Goal: Transaction & Acquisition: Purchase product/service

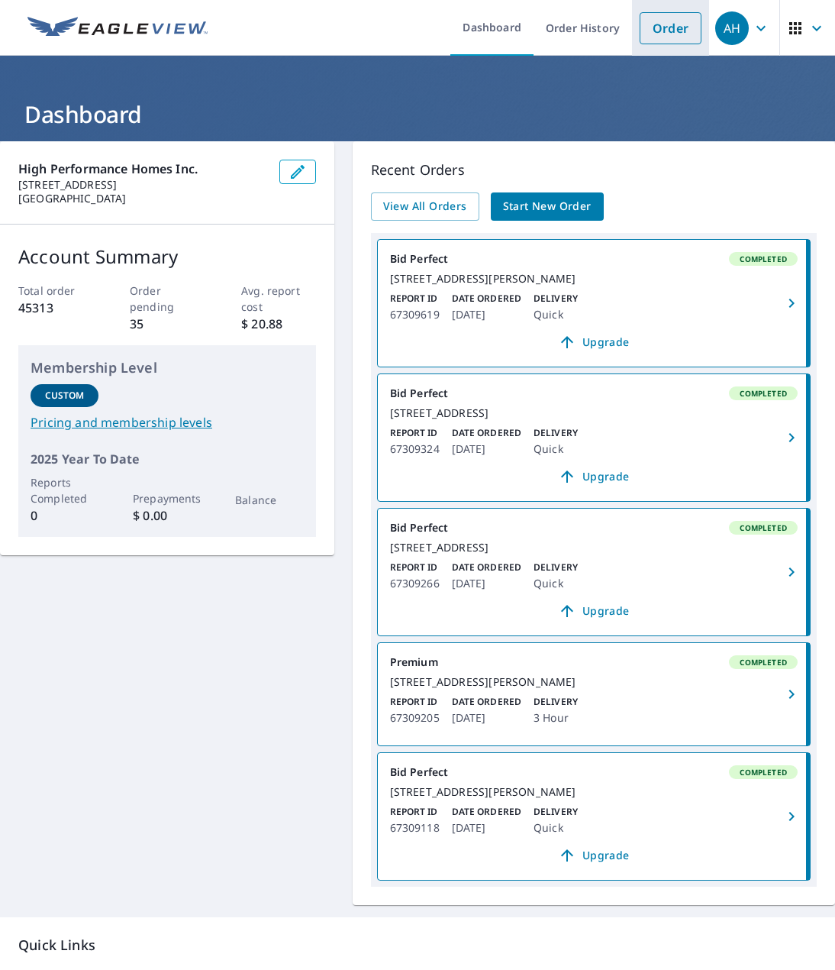
click at [640, 28] on link "Order" at bounding box center [671, 28] width 62 height 32
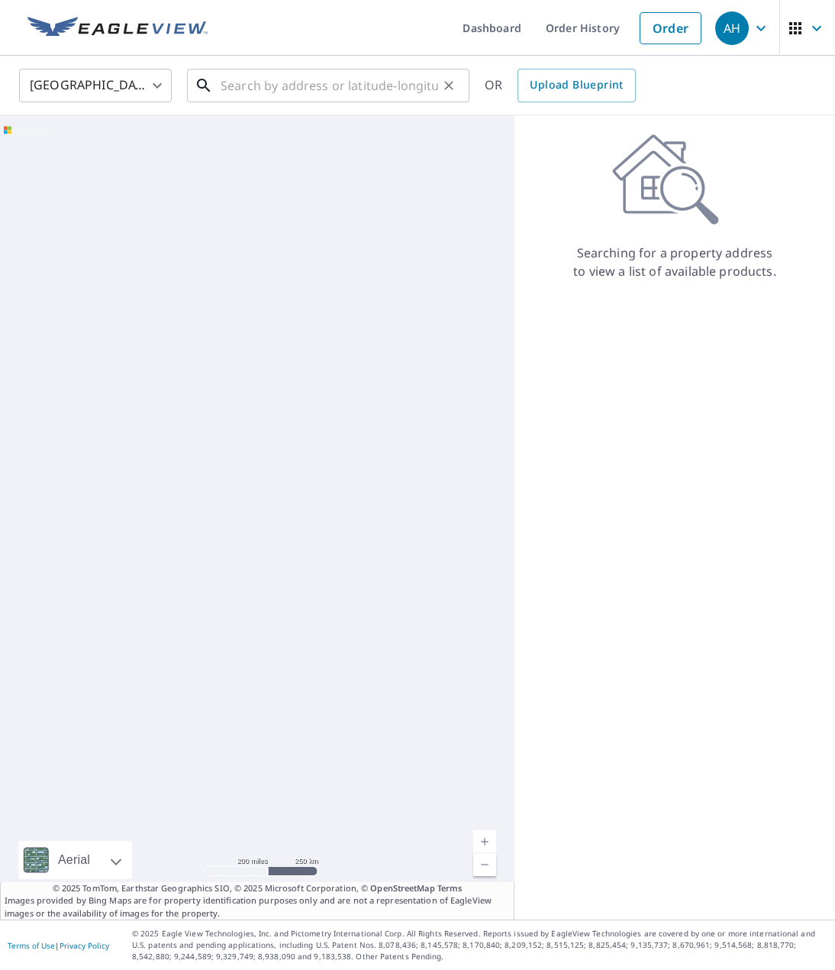
click at [277, 81] on input "text" at bounding box center [330, 85] width 218 height 43
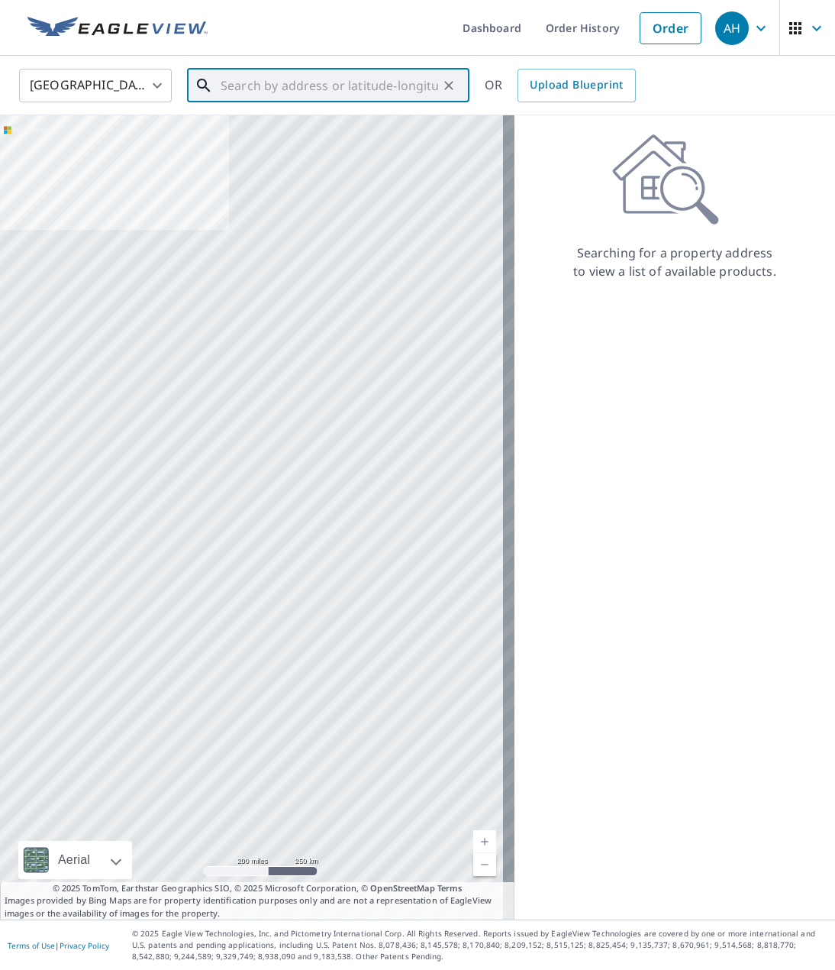
paste input "[STREET_ADDRESS]"
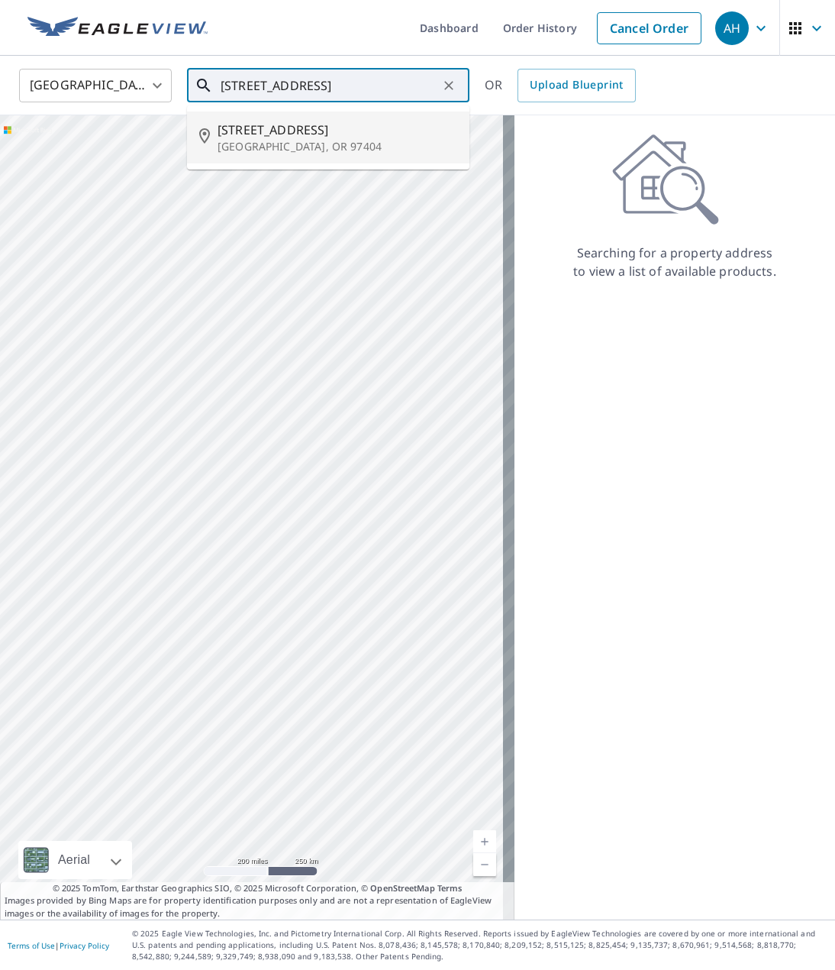
click at [266, 118] on li "[STREET_ADDRESS]" at bounding box center [328, 137] width 283 height 52
type input "[STREET_ADDRESS]"
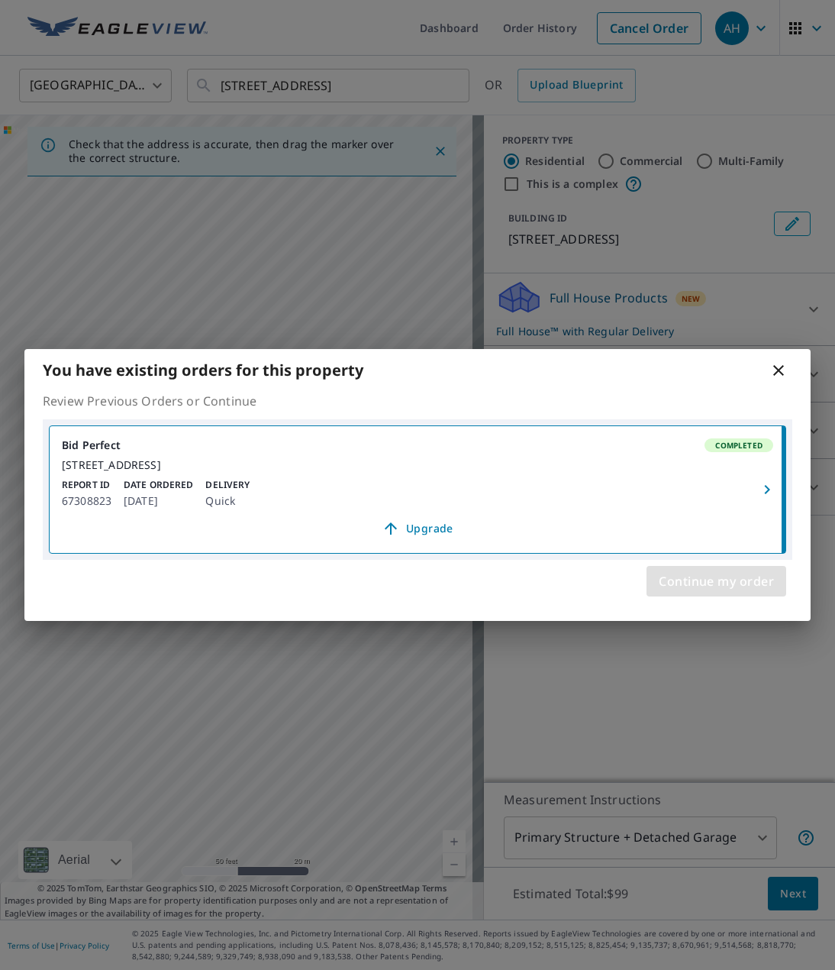
click at [680, 580] on span "Continue my order" at bounding box center [716, 580] width 115 height 21
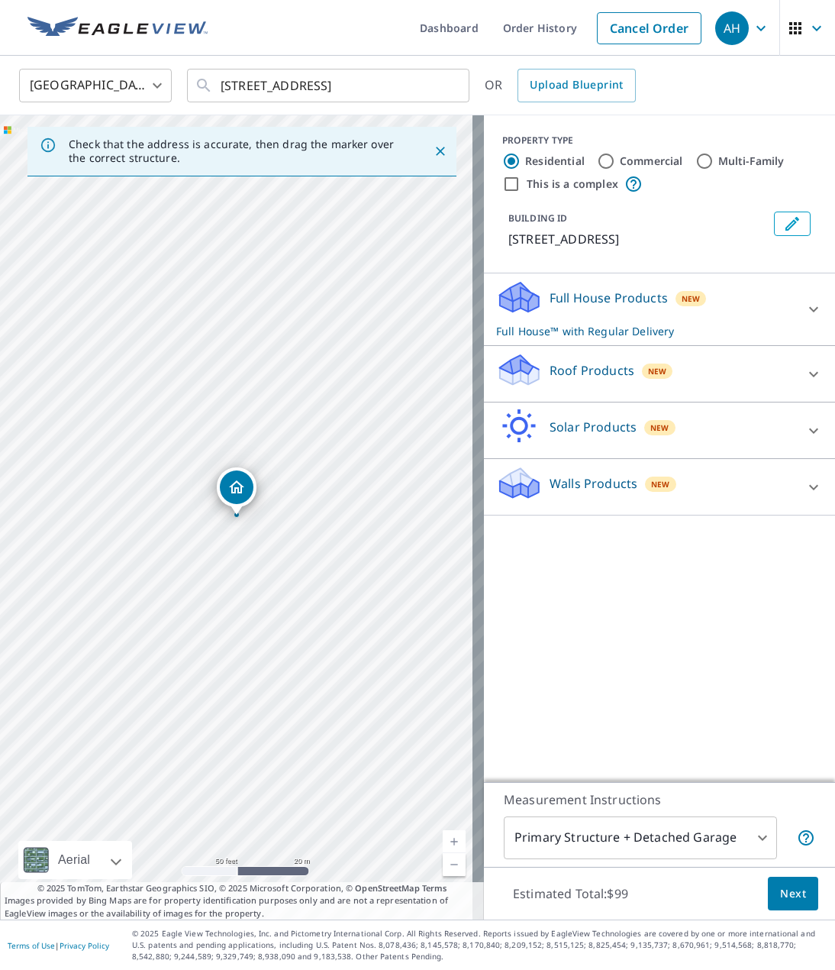
click at [242, 493] on icon "Dropped pin, building 1, Residential property, 305 Lazy Ave Eugene, OR 97404" at bounding box center [237, 487] width 18 height 18
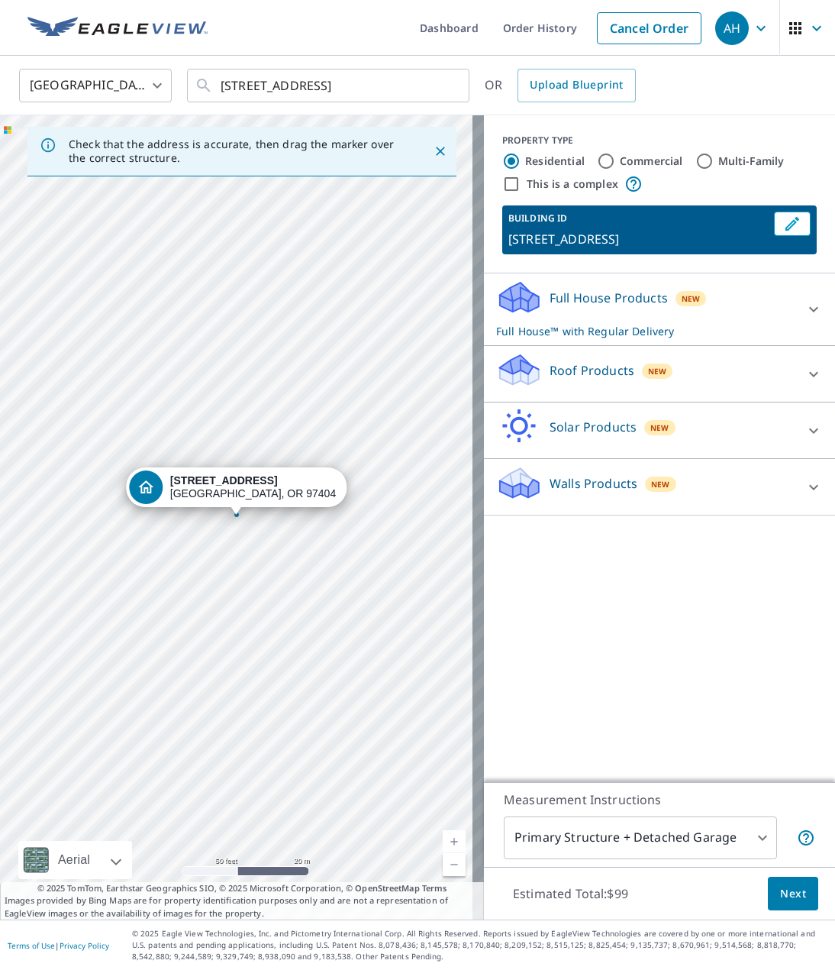
click at [557, 362] on p "Roof Products" at bounding box center [592, 370] width 85 height 18
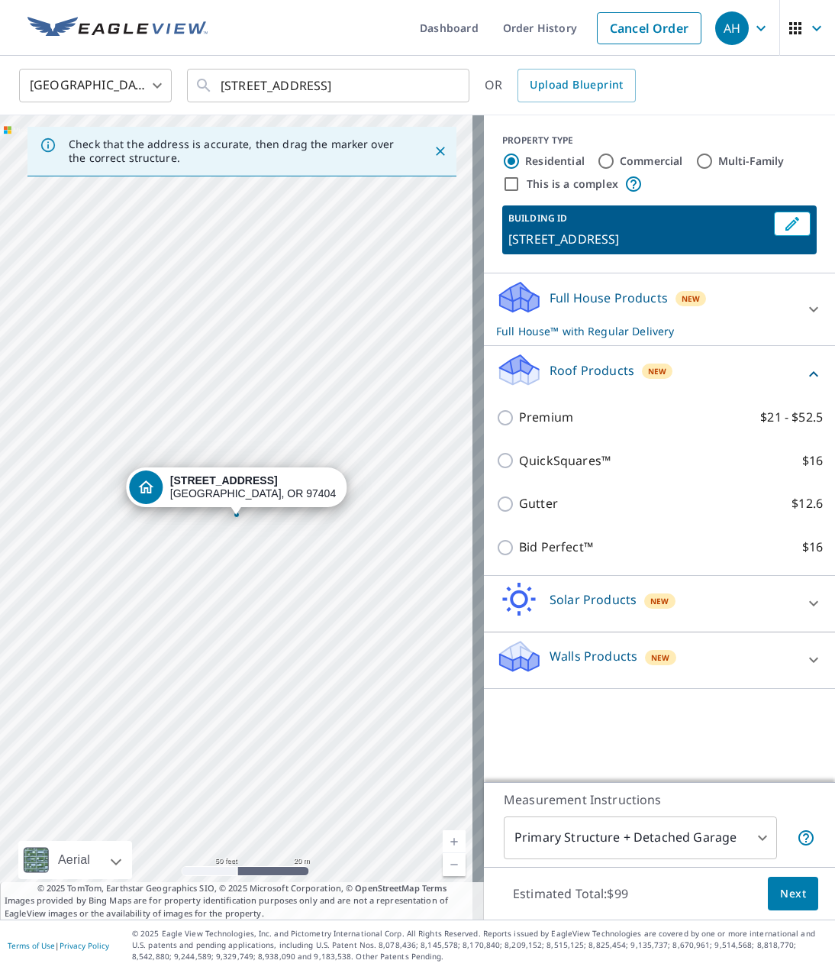
click at [515, 407] on div "Premium $21 - $52.5" at bounding box center [659, 418] width 327 height 44
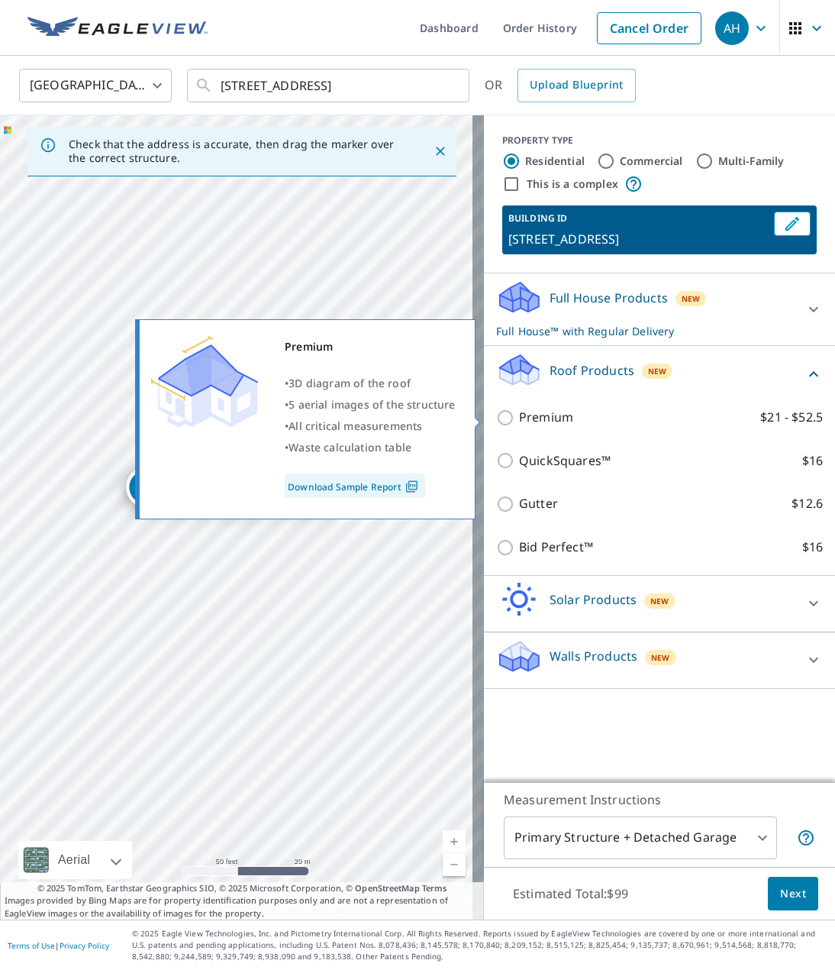
click at [519, 410] on p "Premium" at bounding box center [546, 417] width 54 height 19
click at [515, 410] on input "Premium $21 - $52.5" at bounding box center [507, 418] width 23 height 18
checkbox input "true"
checkbox input "false"
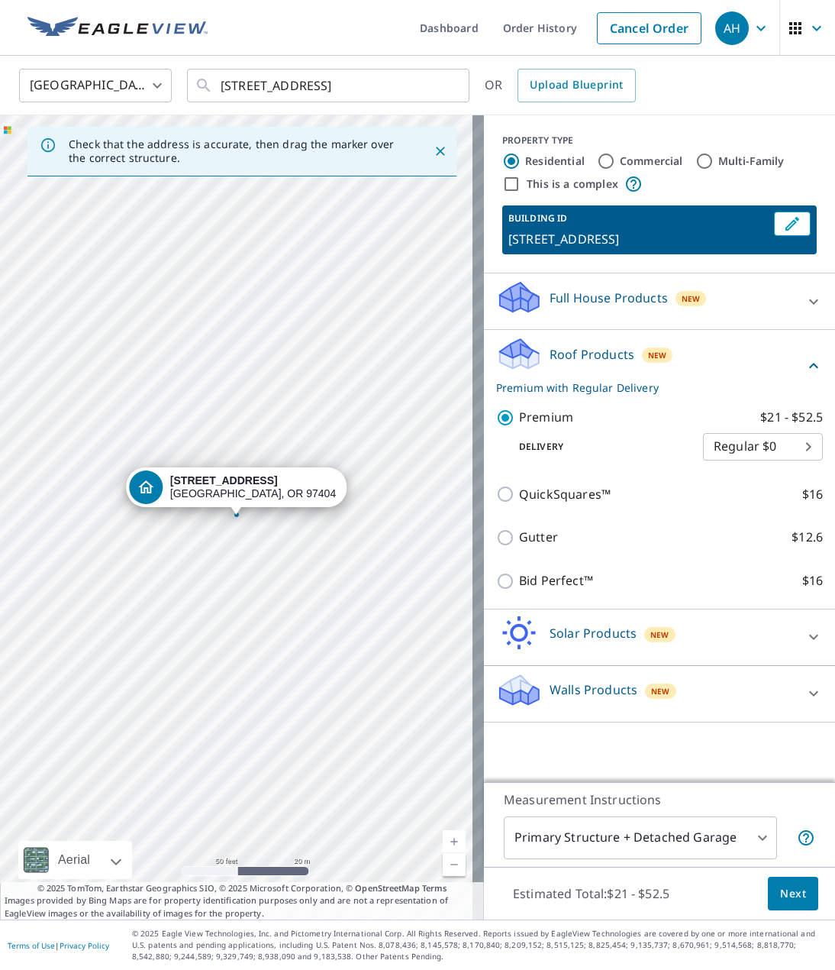
click at [730, 441] on body "AH AH Dashboard Order History Cancel Order AH [GEOGRAPHIC_DATA] [GEOGRAPHIC_DAT…" at bounding box center [417, 485] width 835 height 970
click at [706, 497] on li "3 Hour $31.5" at bounding box center [752, 501] width 120 height 27
type input "7"
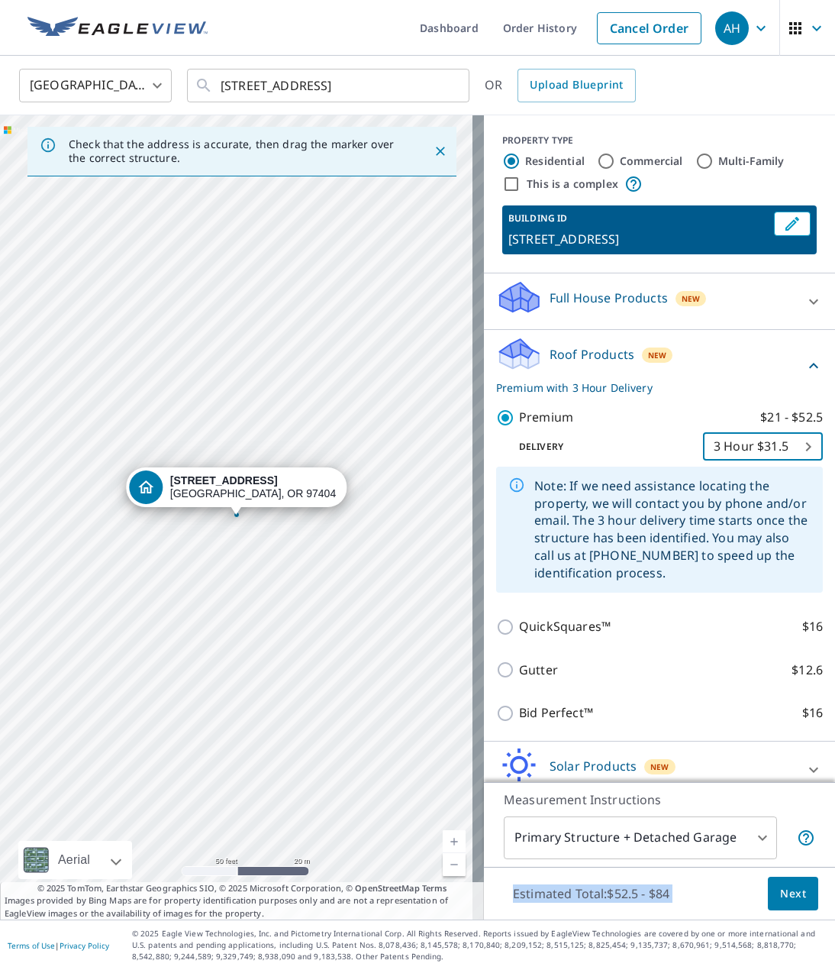
click at [767, 889] on div "Measurement Instructions Primary Structure + Detached Garage 1 ​ Estimated Tota…" at bounding box center [659, 851] width 351 height 138
click at [768, 880] on button "Next" at bounding box center [793, 894] width 50 height 34
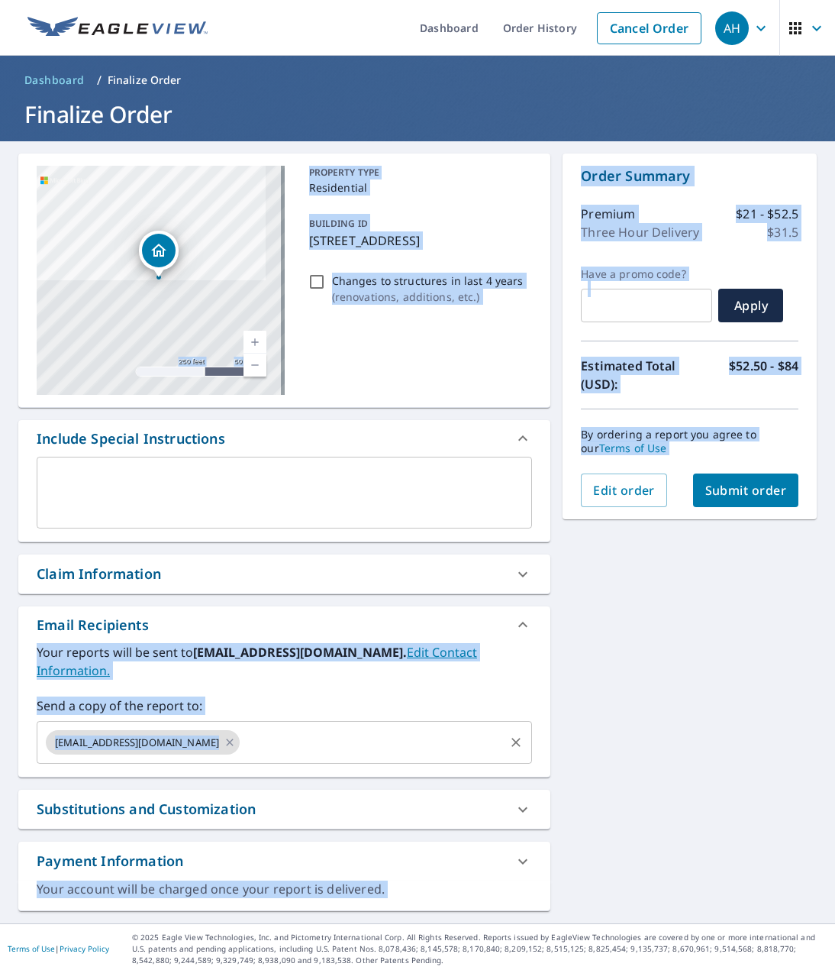
click at [242, 728] on input "text" at bounding box center [372, 742] width 260 height 29
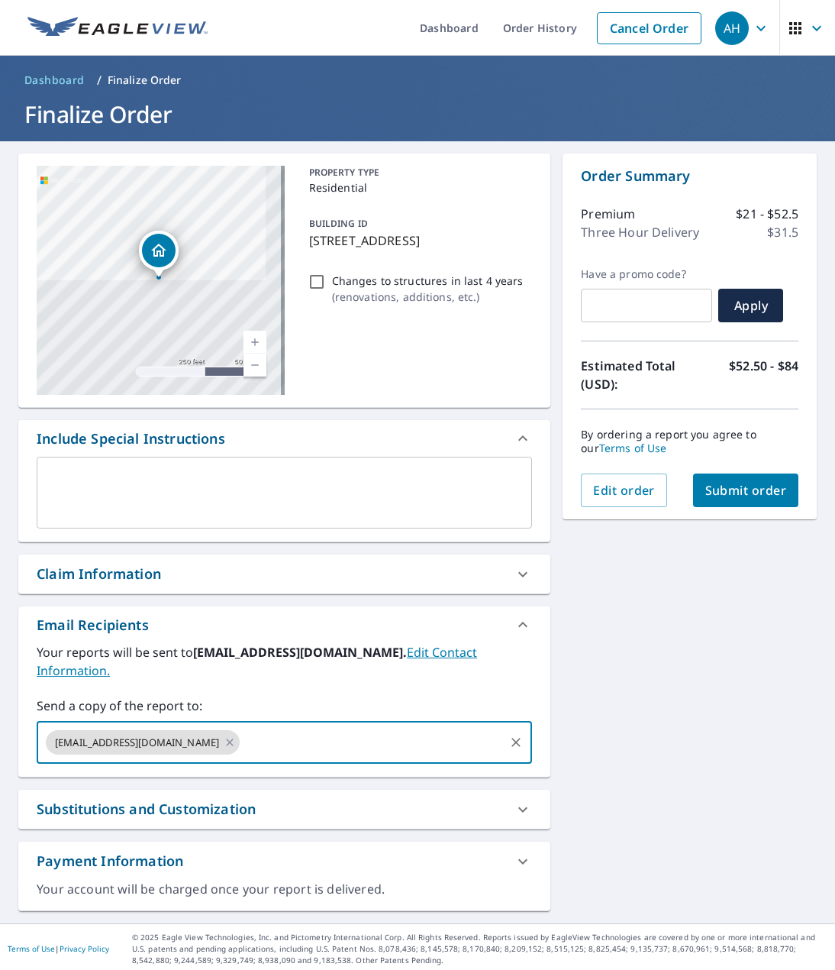
paste input "[EMAIL_ADDRESS][DOMAIN_NAME]"
type input "[EMAIL_ADDRESS][DOMAIN_NAME]"
checkbox input "true"
type input "[EMAIL_ADDRESS][DOMAIN_NAME]"
click at [640, 641] on div "[STREET_ADDRESS] A standard road map Aerial A detailed look from above Labels L…" at bounding box center [417, 532] width 835 height 782
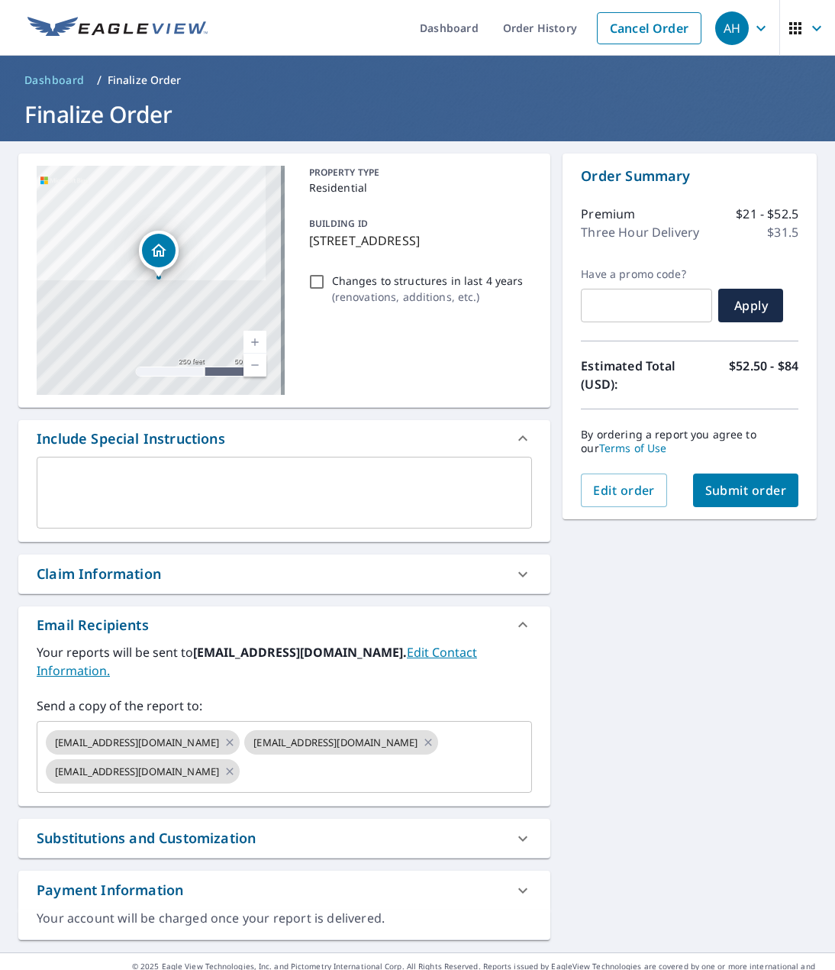
click at [704, 501] on button "Submit order" at bounding box center [746, 490] width 106 height 34
checkbox input "true"
